Goal: Information Seeking & Learning: Learn about a topic

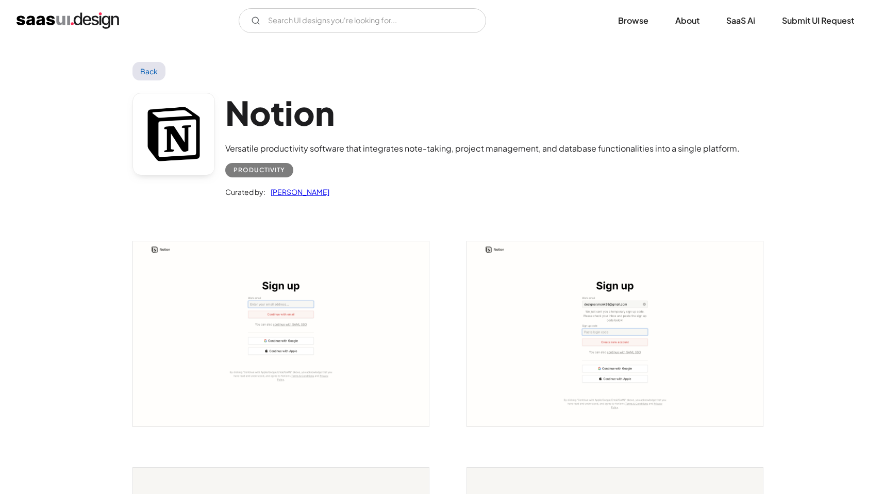
scroll to position [2713, 0]
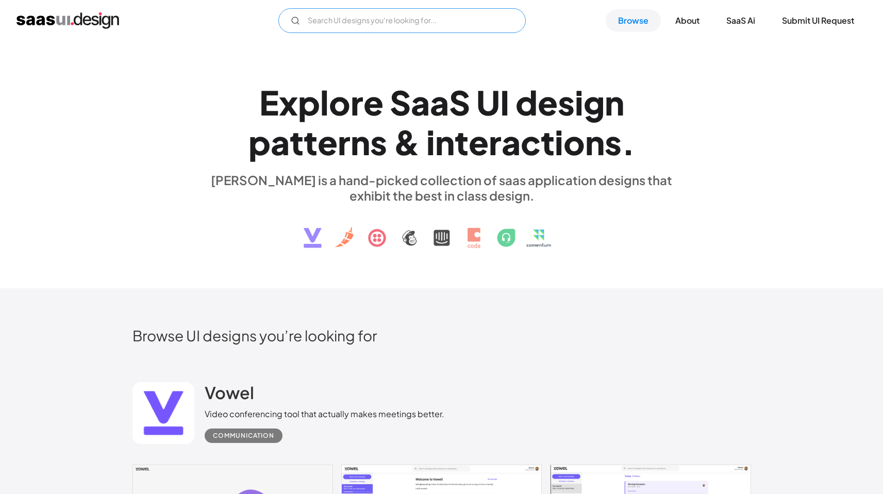
click at [427, 10] on input "Email Form" at bounding box center [401, 20] width 247 height 25
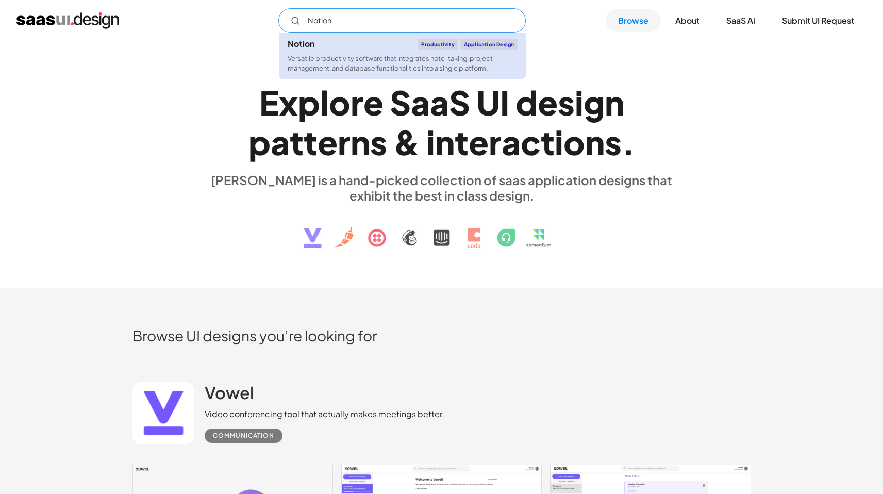
click at [369, 65] on div "Versatile productivity software that integrates note-taking, project management…" at bounding box center [402, 64] width 230 height 20
type input "Notion"
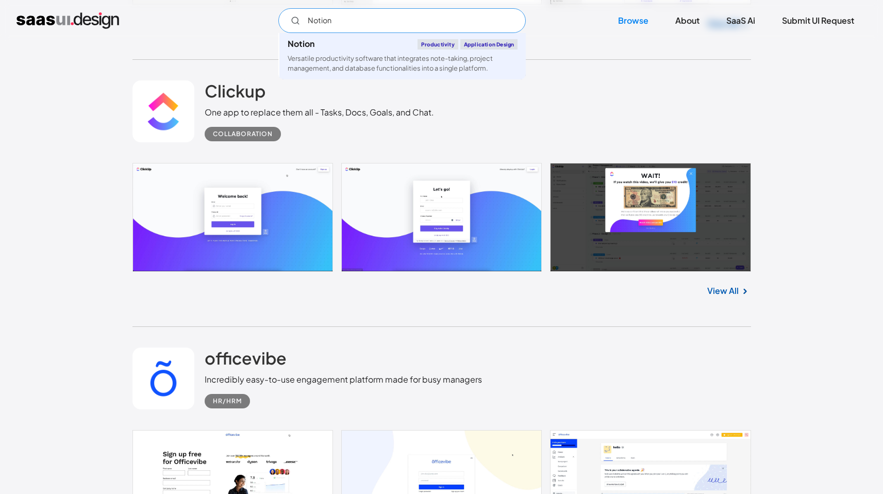
scroll to position [492, 0]
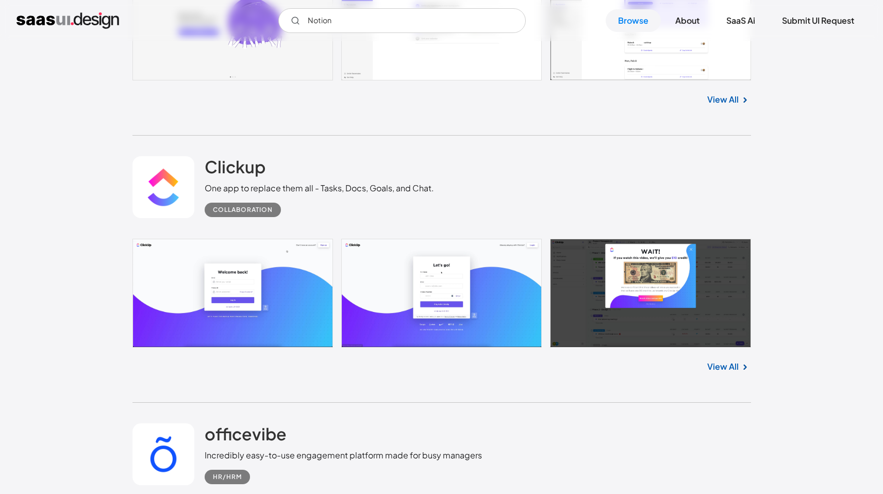
click at [730, 371] on link "View All" at bounding box center [722, 366] width 31 height 12
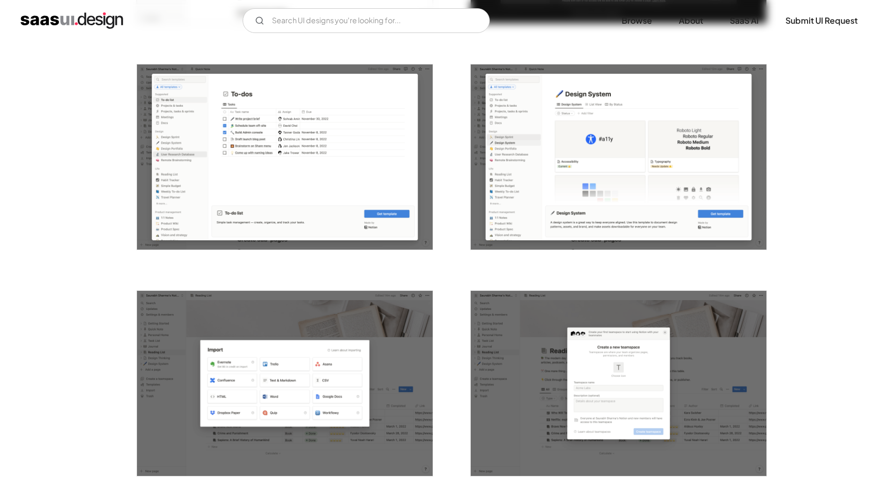
scroll to position [2214, 0]
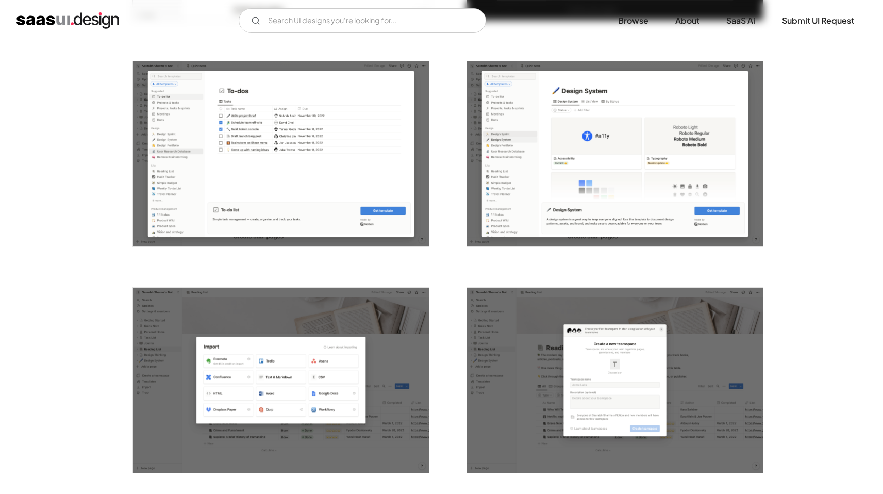
click at [535, 163] on img "open lightbox" at bounding box center [615, 153] width 296 height 185
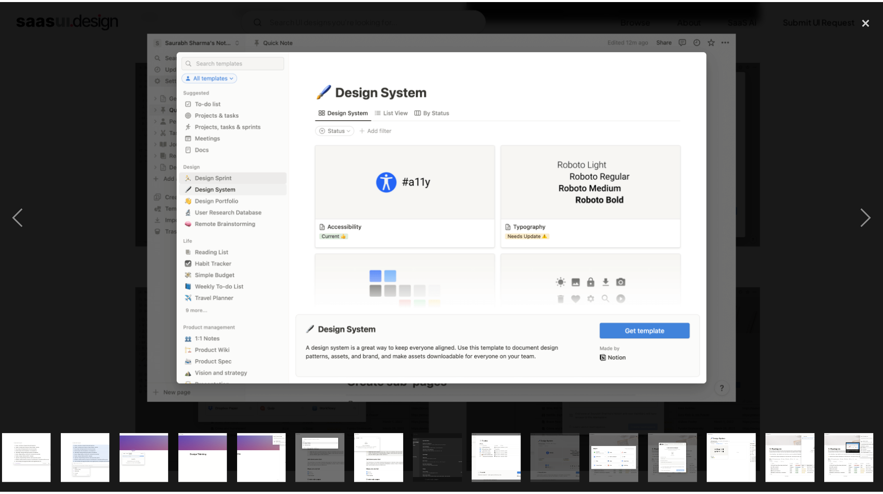
scroll to position [0, 600]
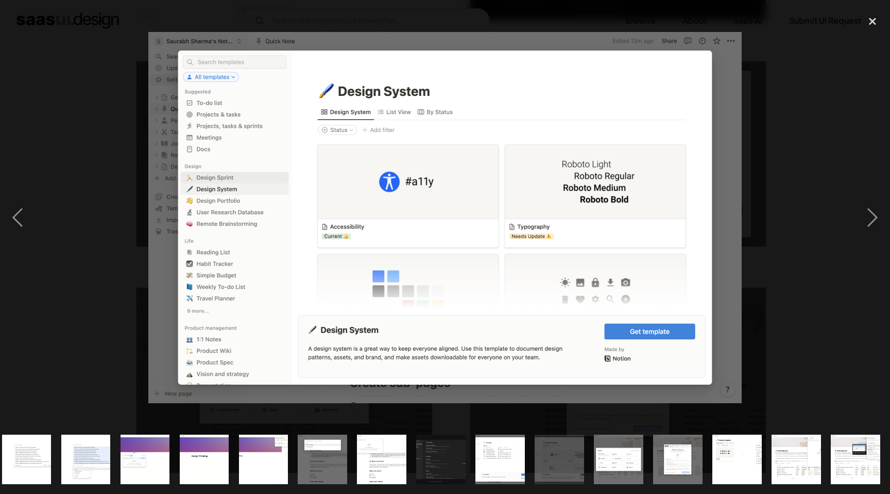
click at [814, 215] on div at bounding box center [445, 217] width 890 height 415
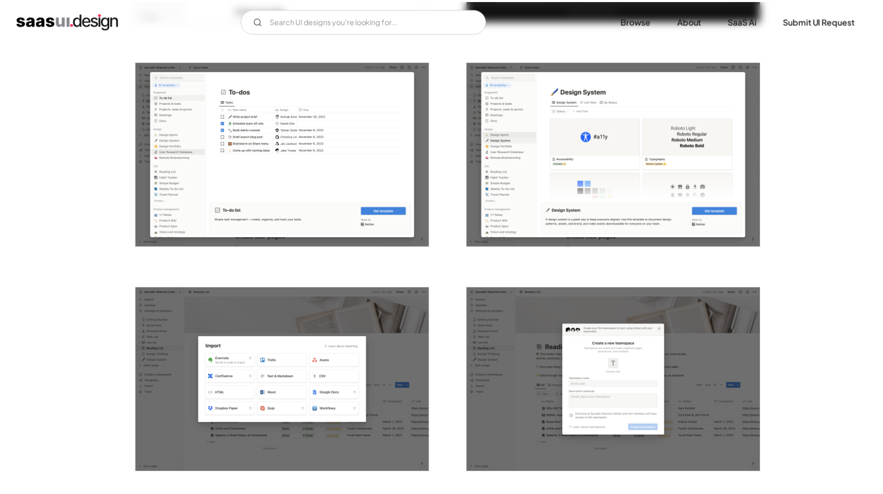
scroll to position [0, 0]
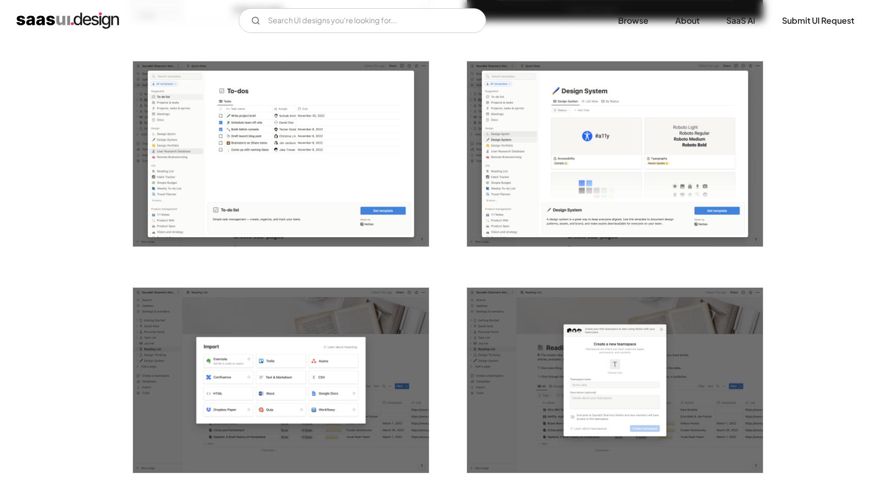
click at [260, 147] on img "open lightbox" at bounding box center [281, 153] width 296 height 185
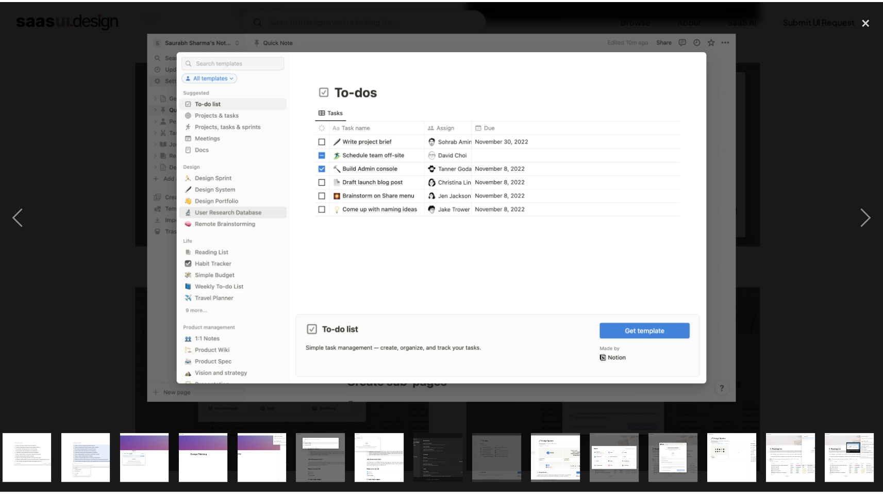
scroll to position [0, 600]
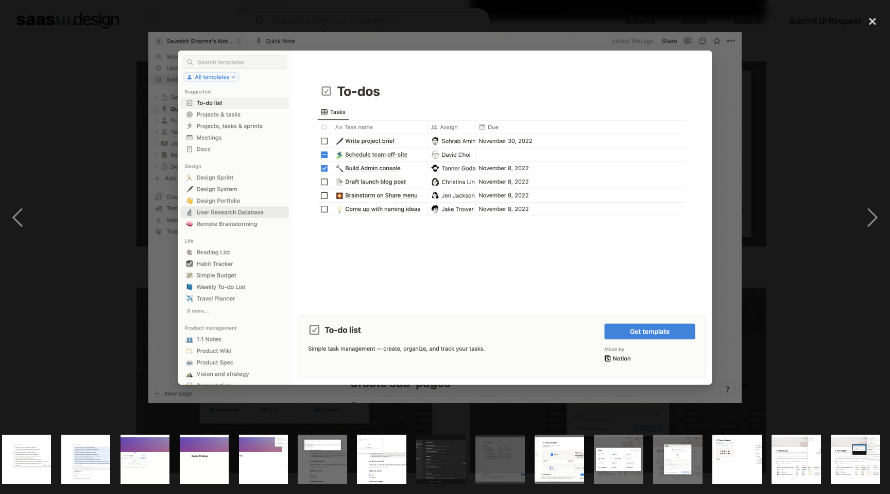
click at [842, 198] on div at bounding box center [445, 217] width 890 height 415
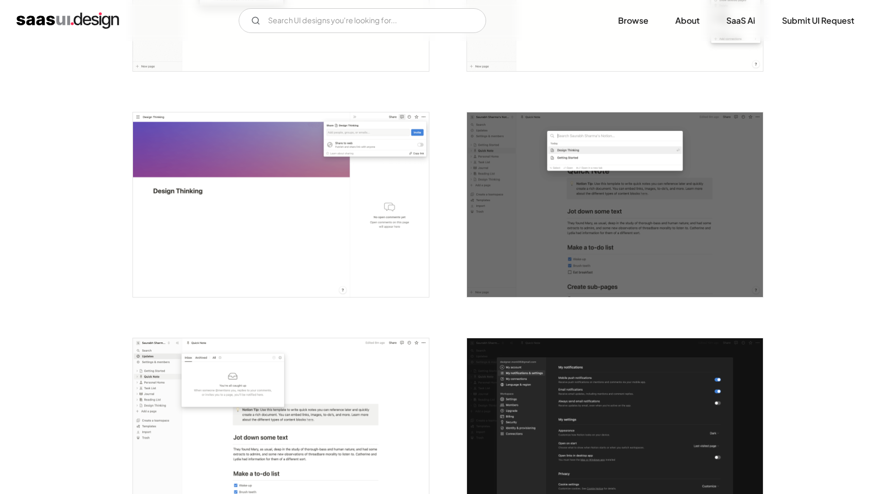
scroll to position [1664, 0]
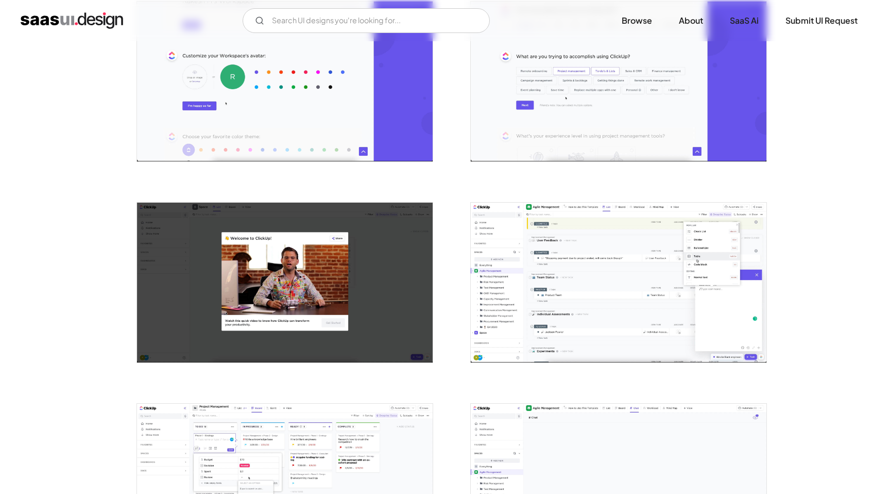
scroll to position [642, 0]
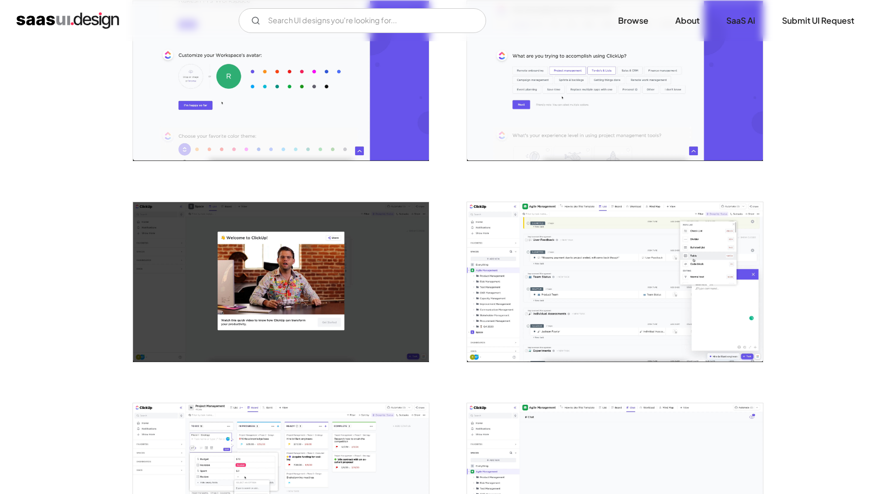
click at [546, 274] on img "open lightbox" at bounding box center [615, 282] width 296 height 160
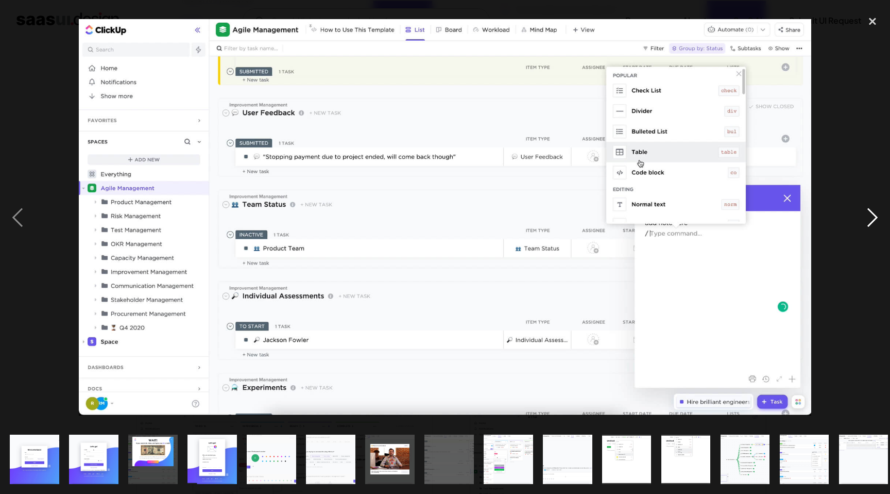
click at [870, 212] on div "next image" at bounding box center [872, 217] width 35 height 415
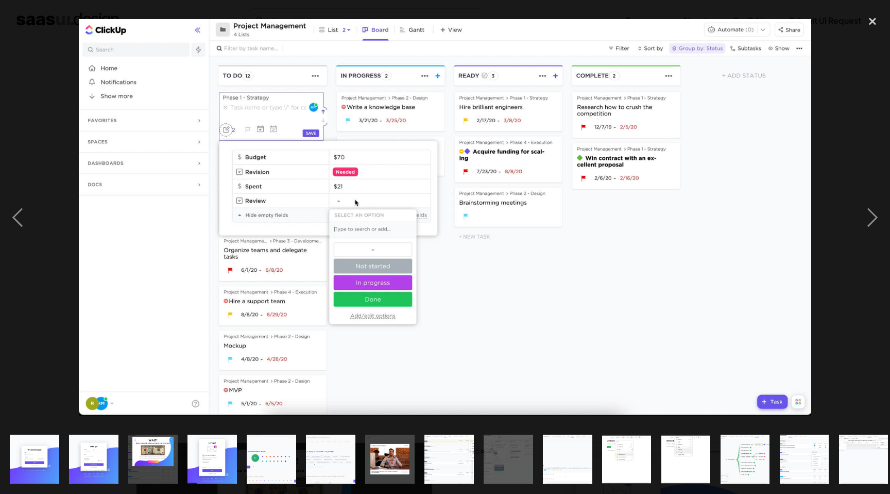
click at [873, 21] on div "close lightbox" at bounding box center [872, 21] width 35 height 23
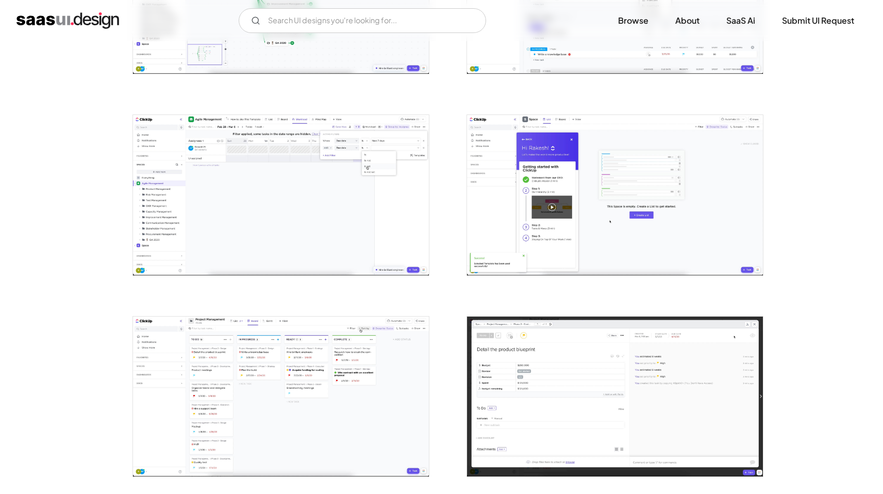
scroll to position [1547, 0]
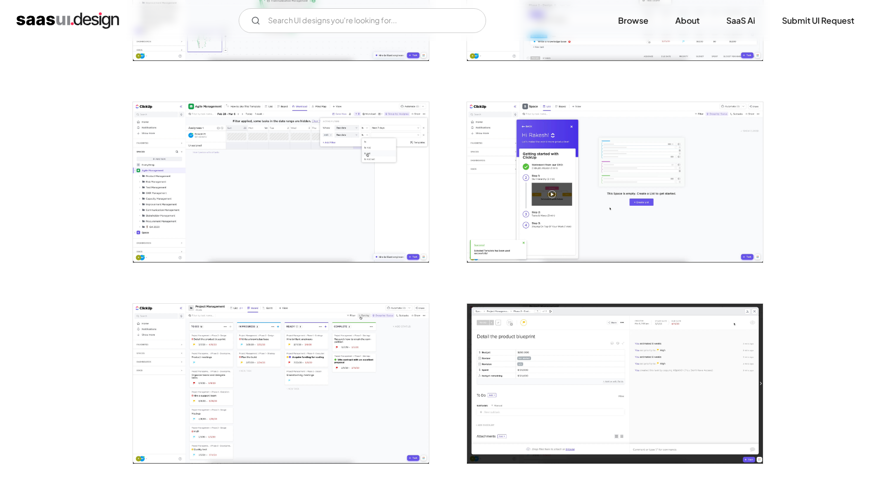
click at [245, 368] on img "open lightbox" at bounding box center [281, 383] width 296 height 160
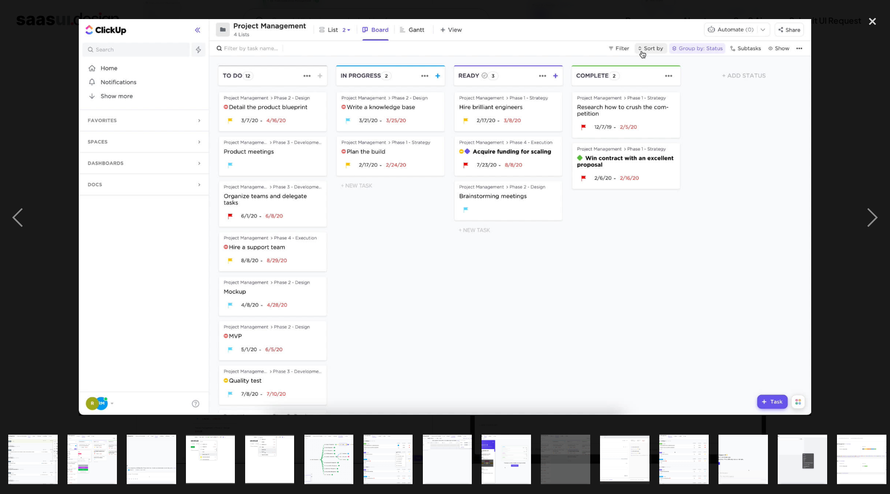
scroll to position [0, 422]
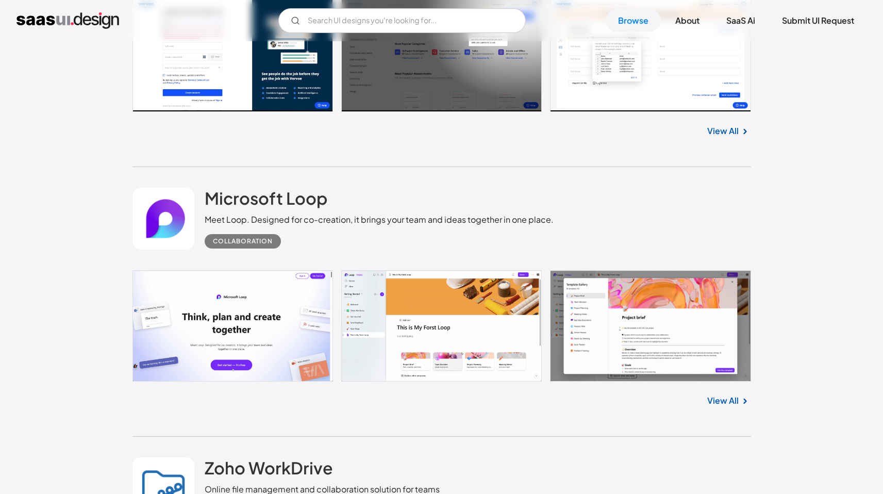
scroll to position [1308, 0]
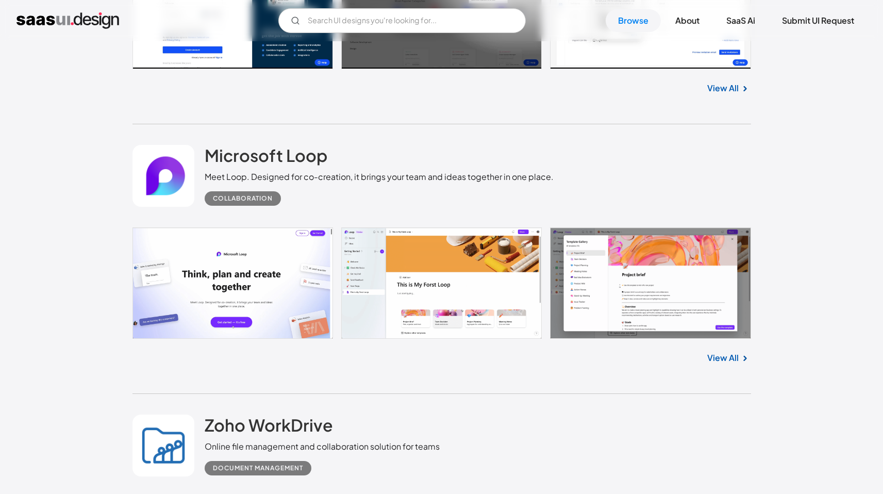
click at [703, 351] on div "View All" at bounding box center [441, 355] width 618 height 34
click at [715, 361] on link "View All" at bounding box center [722, 357] width 31 height 12
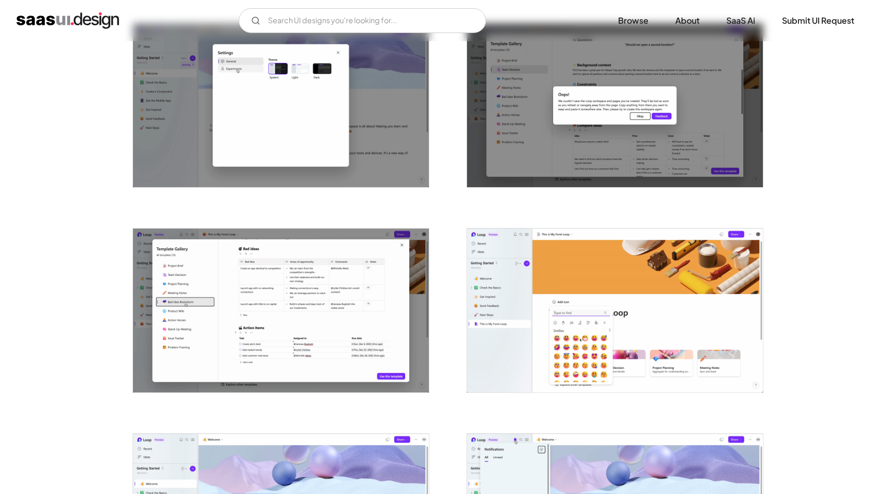
scroll to position [832, 0]
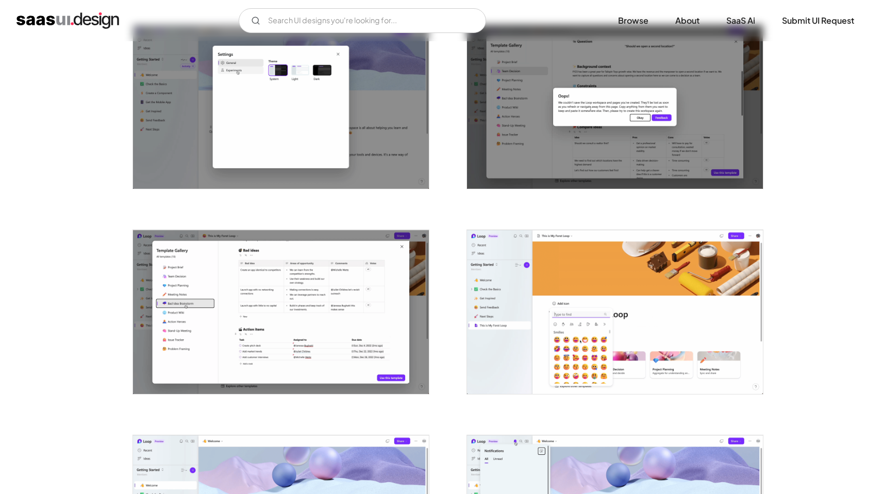
click at [282, 294] on img "open lightbox" at bounding box center [281, 312] width 296 height 164
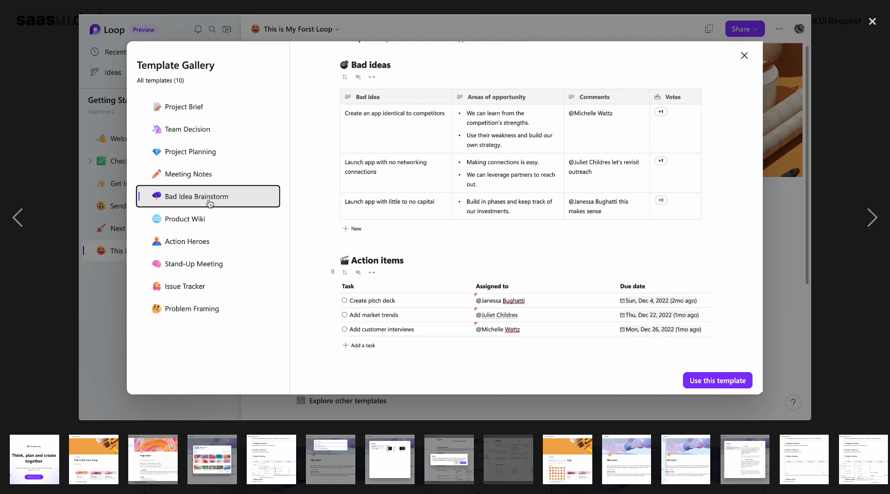
click at [827, 129] on div at bounding box center [445, 217] width 890 height 415
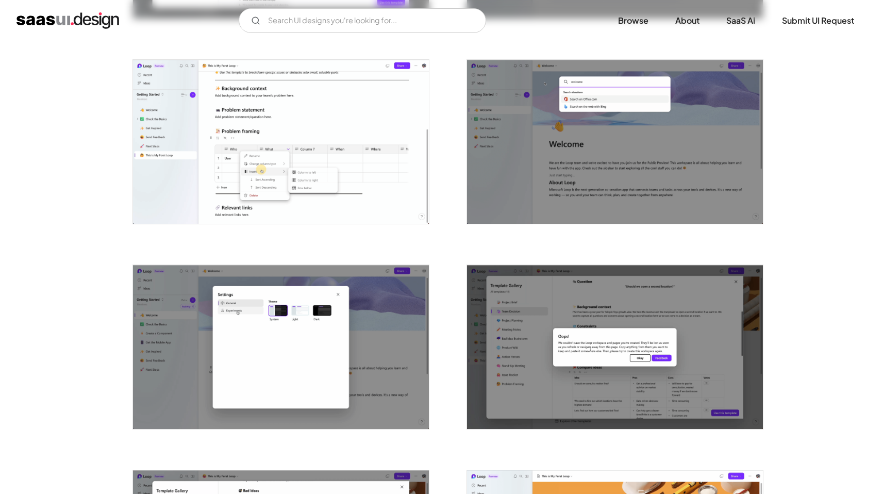
scroll to position [504, 0]
